Goal: Navigation & Orientation: Find specific page/section

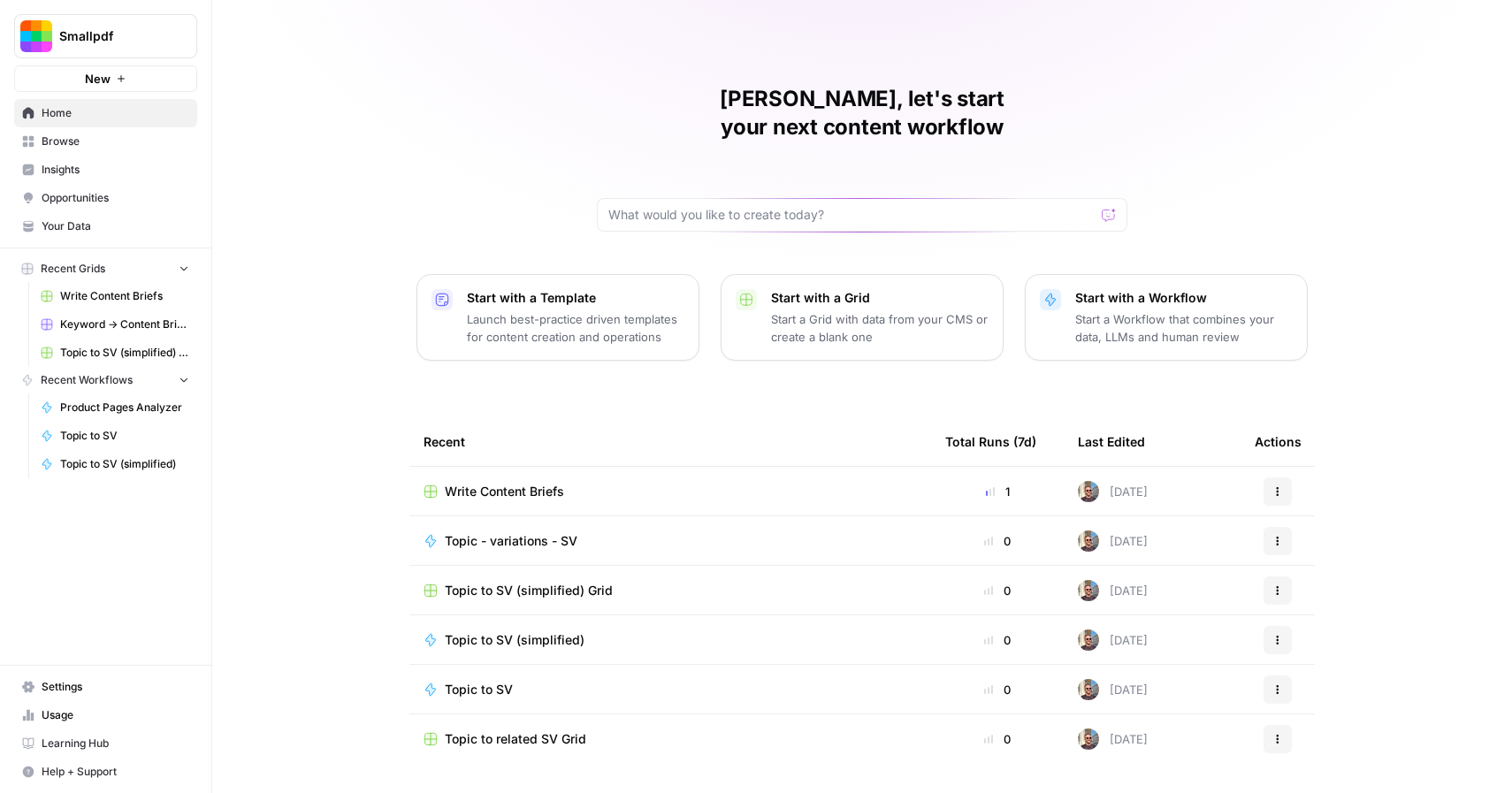
click at [85, 688] on span "Settings" at bounding box center [115, 686] width 148 height 16
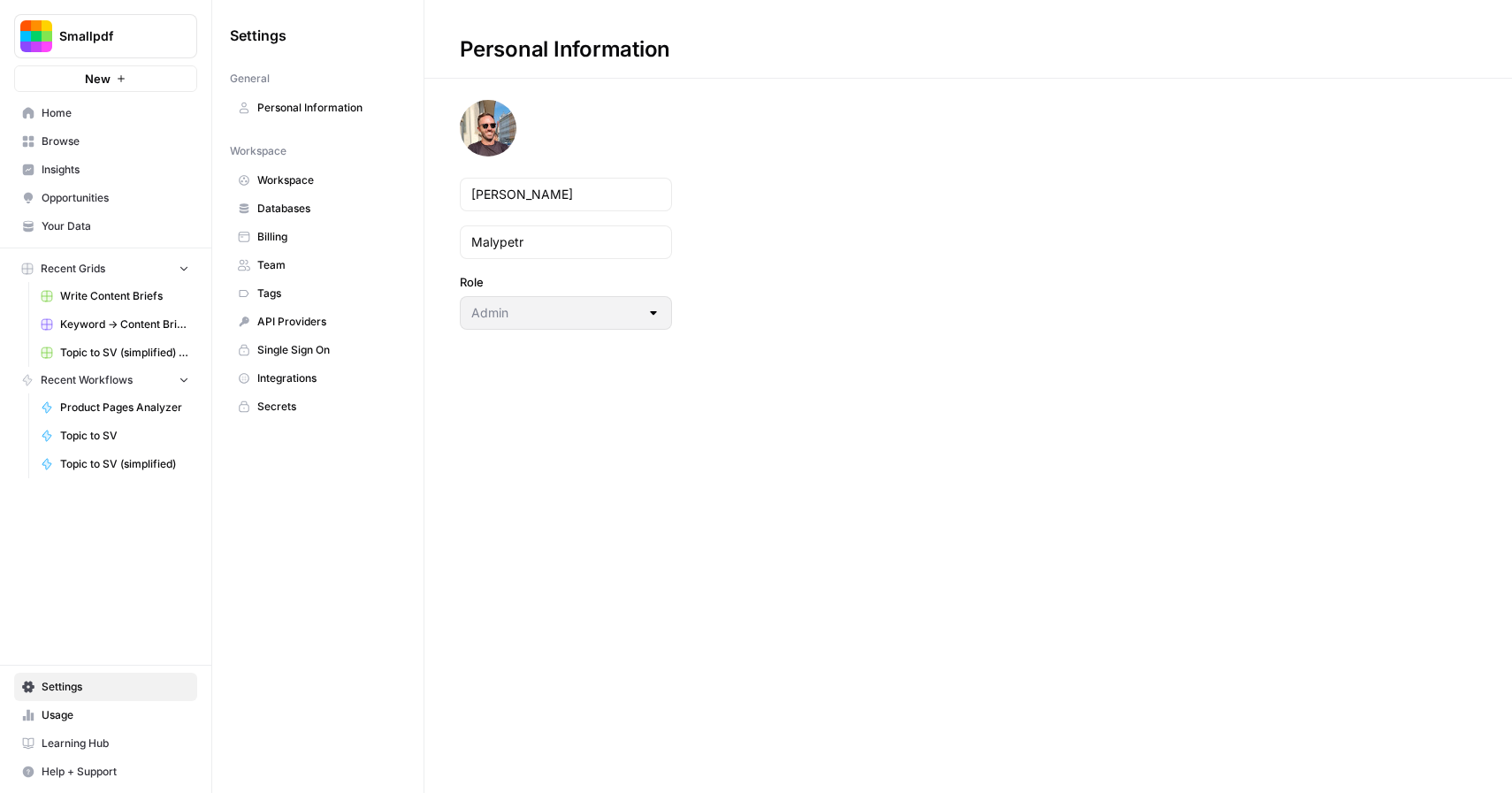
click at [289, 172] on link "Workspace" at bounding box center [317, 179] width 176 height 28
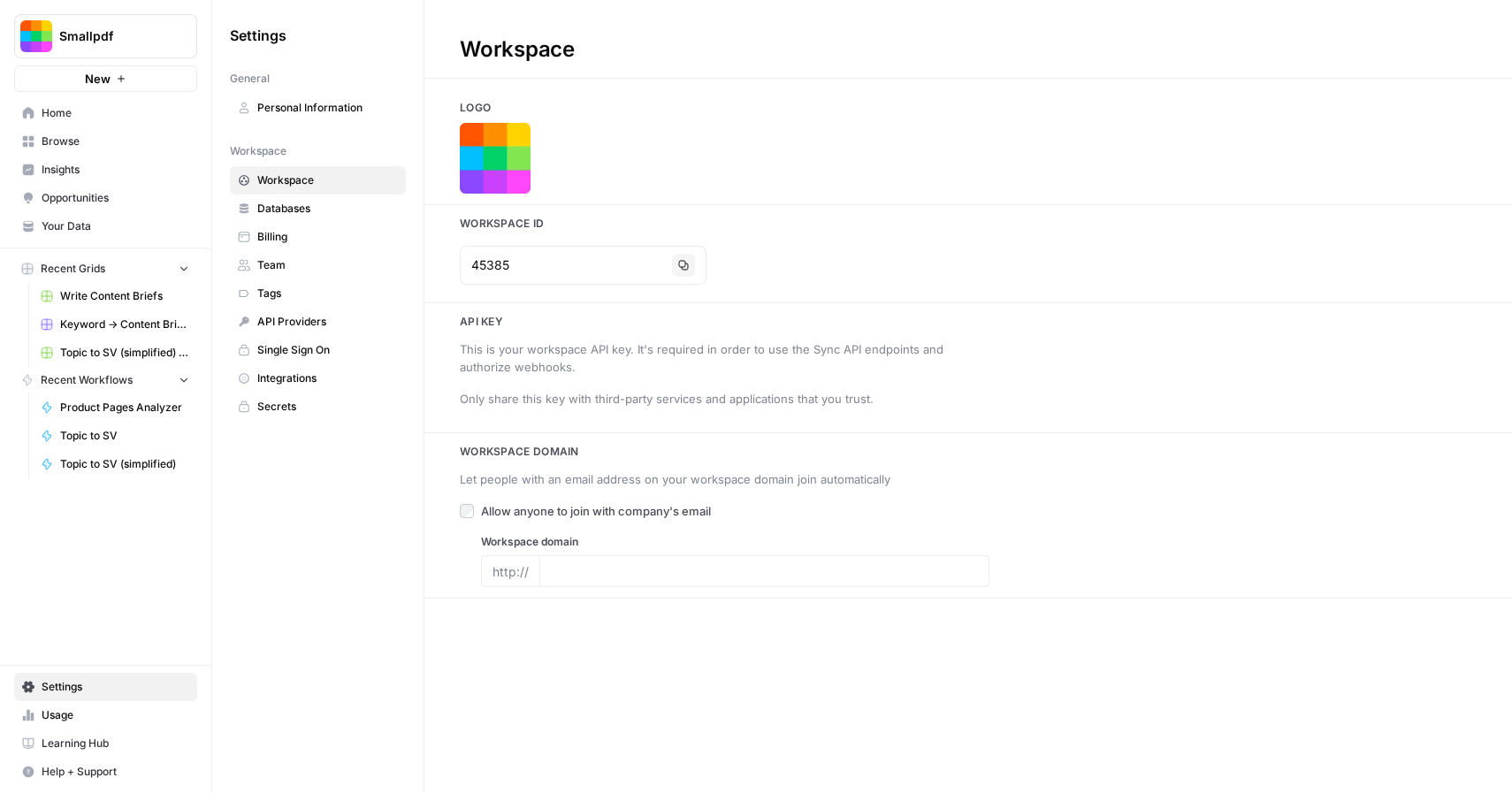
type input "[DOMAIN_NAME]"
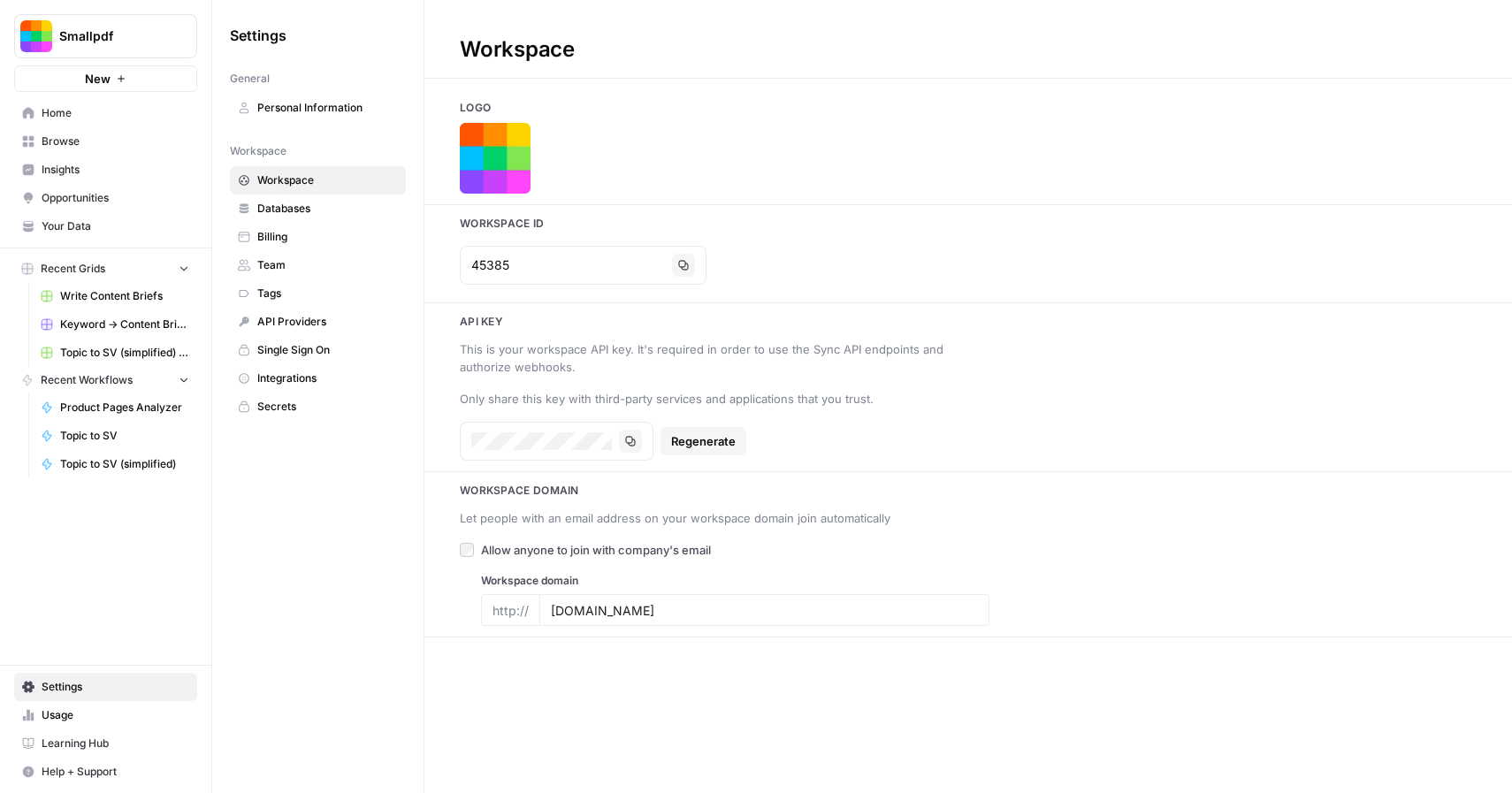
click at [108, 120] on span "Home" at bounding box center [115, 113] width 148 height 16
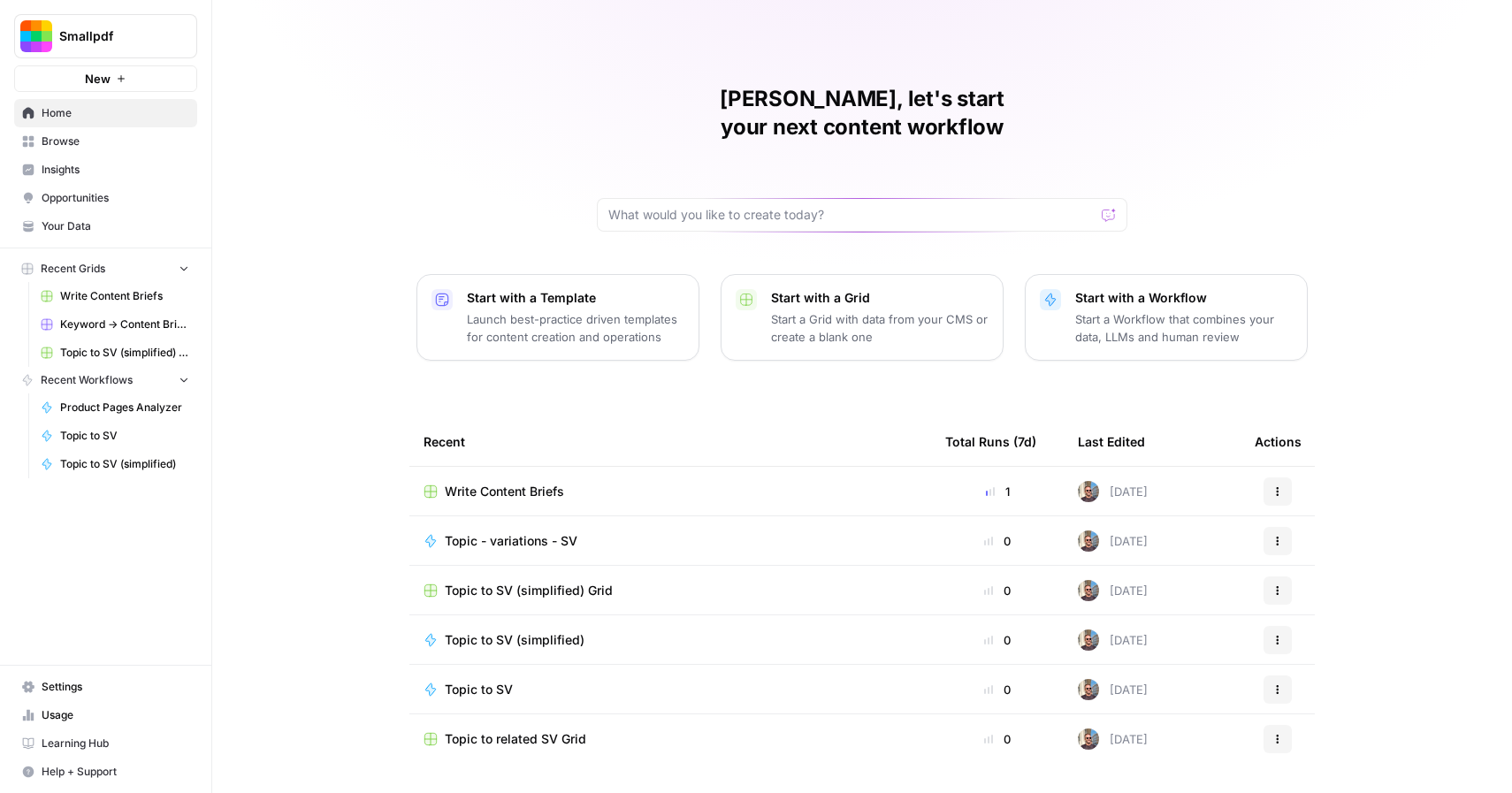
click at [97, 146] on span "Browse" at bounding box center [115, 141] width 148 height 16
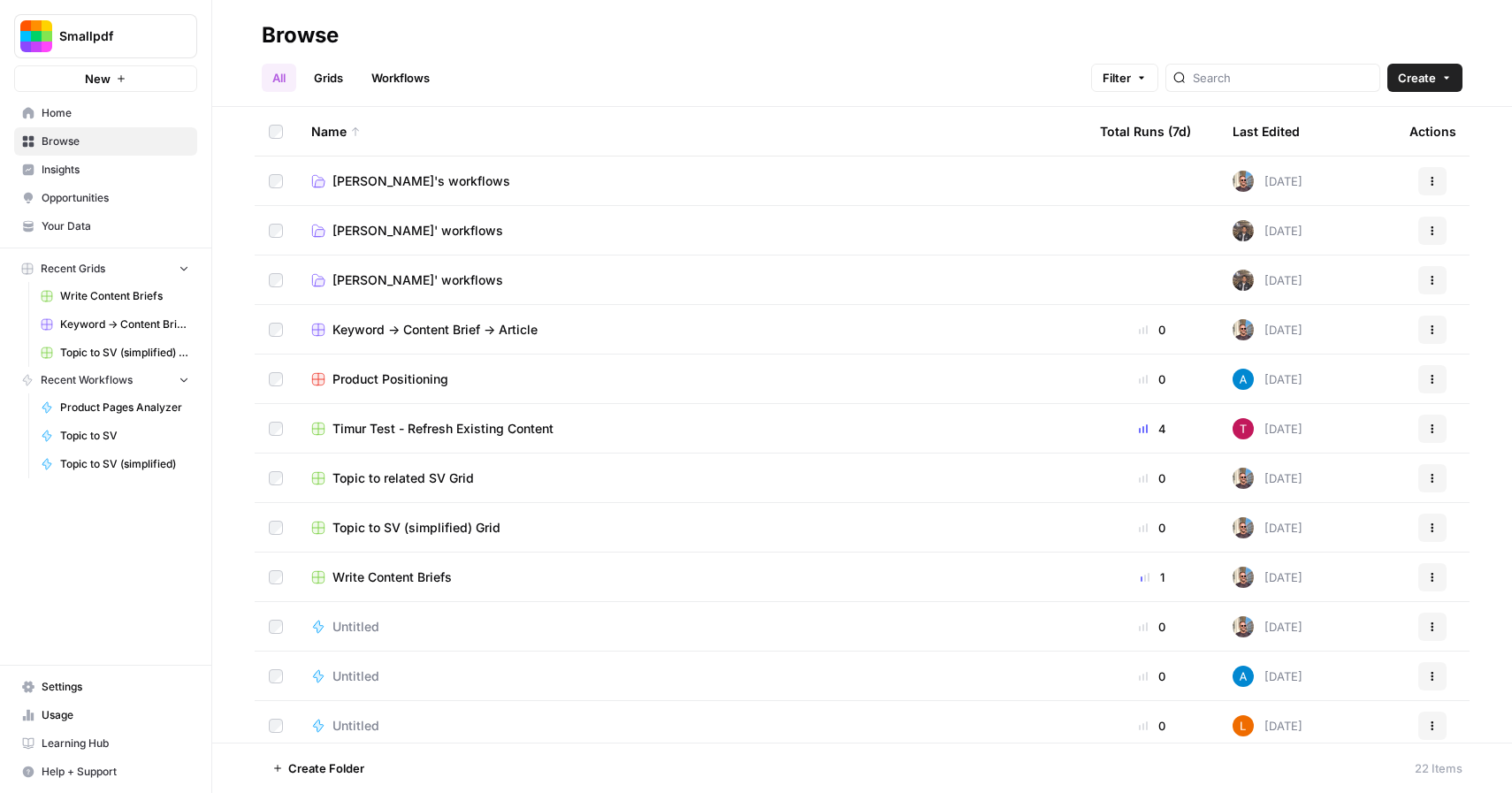
click at [103, 124] on link "Home" at bounding box center [105, 113] width 183 height 28
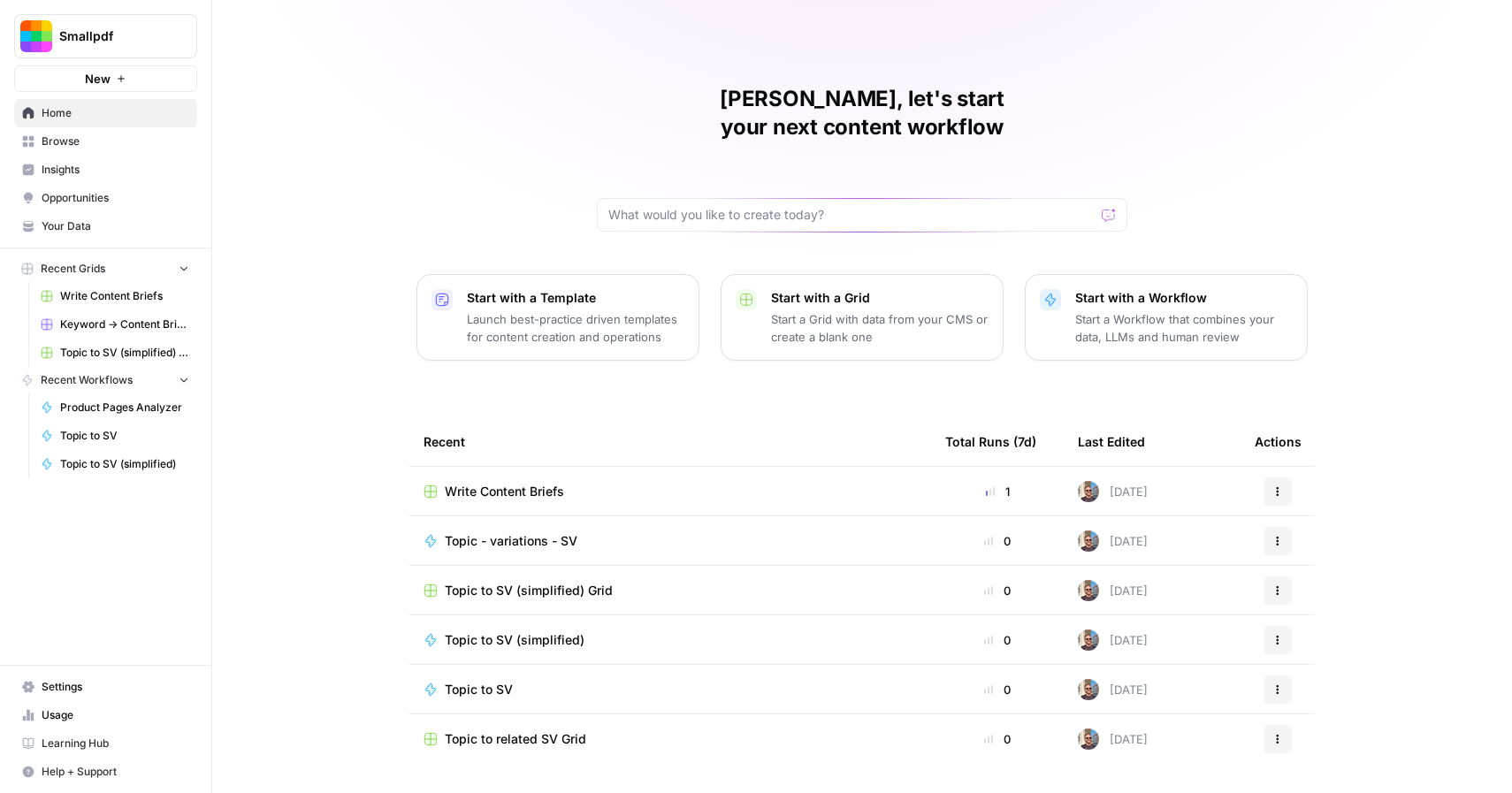
click at [67, 221] on span "Your Data" at bounding box center [115, 226] width 148 height 16
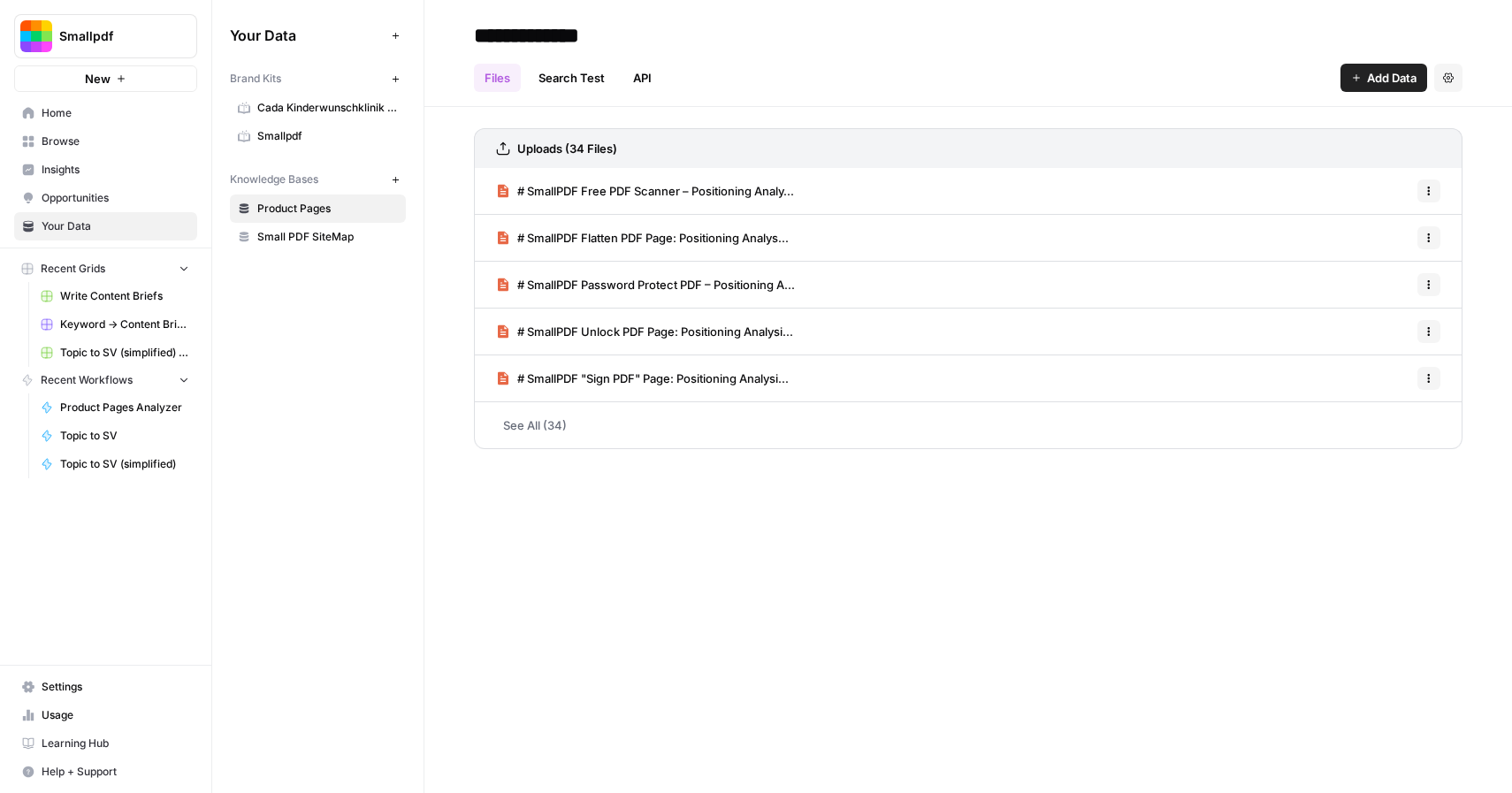
click at [323, 106] on span "Cada Kinderwunschklinik [GEOGRAPHIC_DATA]" at bounding box center [327, 108] width 140 height 16
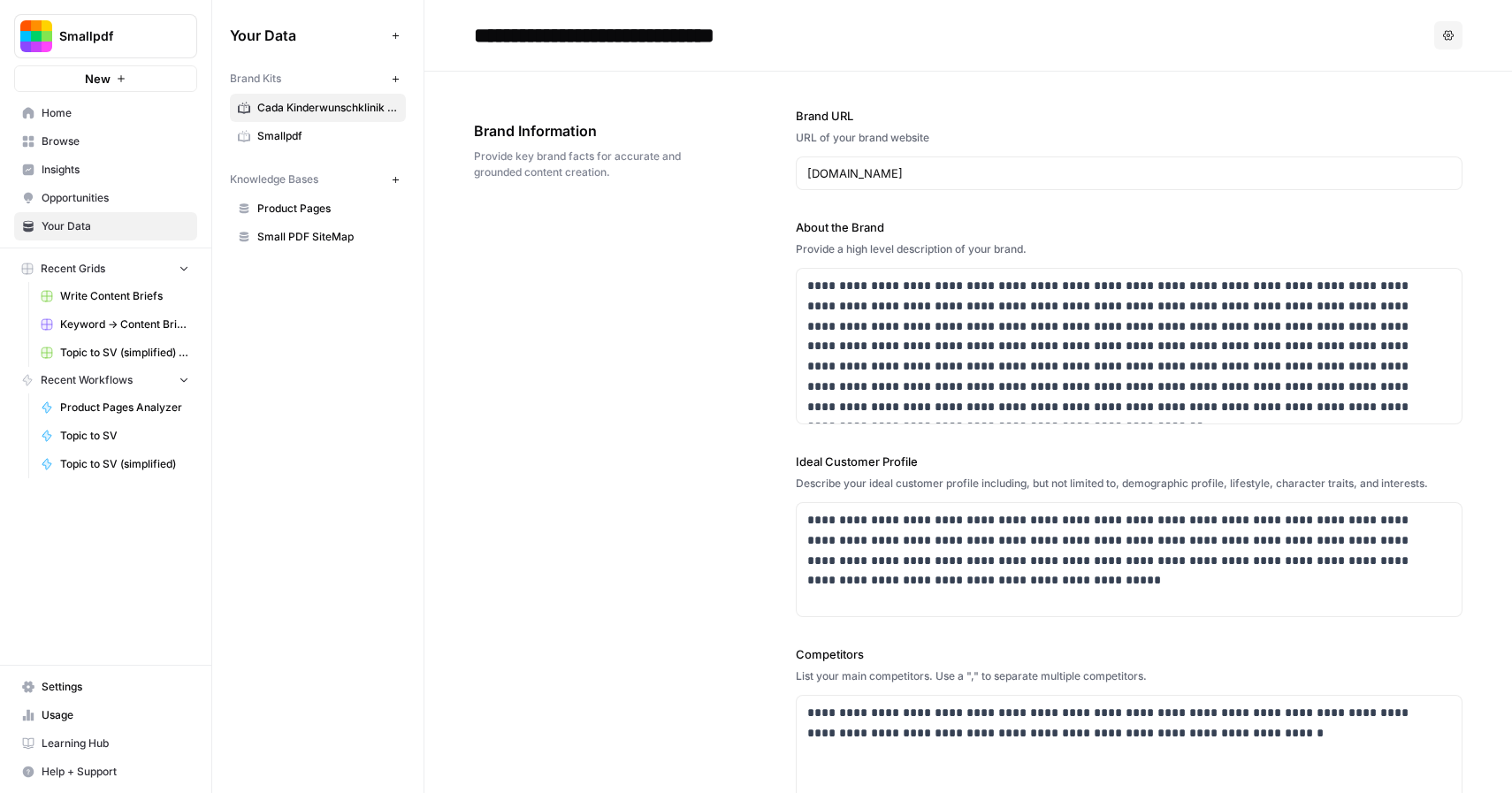
click at [169, 39] on div "Smallpdf" at bounding box center [125, 36] width 131 height 18
click at [584, 367] on div "**********" at bounding box center [968, 555] width 988 height 966
click at [581, 367] on div "**********" at bounding box center [968, 555] width 988 height 966
